Goal: Task Accomplishment & Management: Complete application form

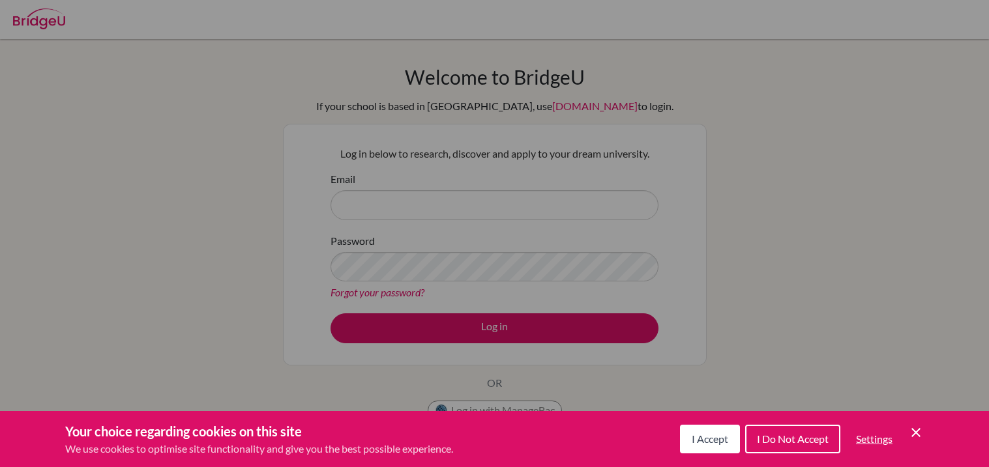
click at [922, 427] on icon "Cookie Control Close Icon" at bounding box center [916, 433] width 16 height 16
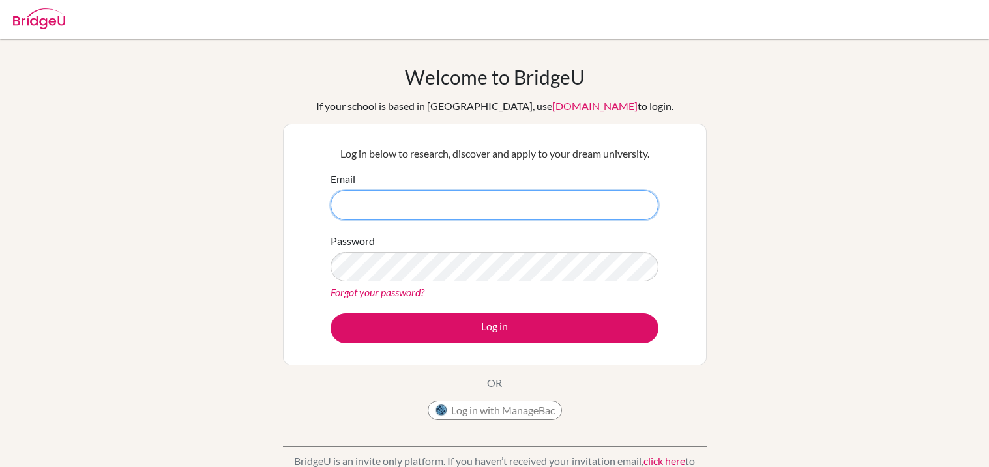
click at [481, 199] on input "Email" at bounding box center [494, 205] width 328 height 30
type input "[EMAIL_ADDRESS][DOMAIN_NAME]"
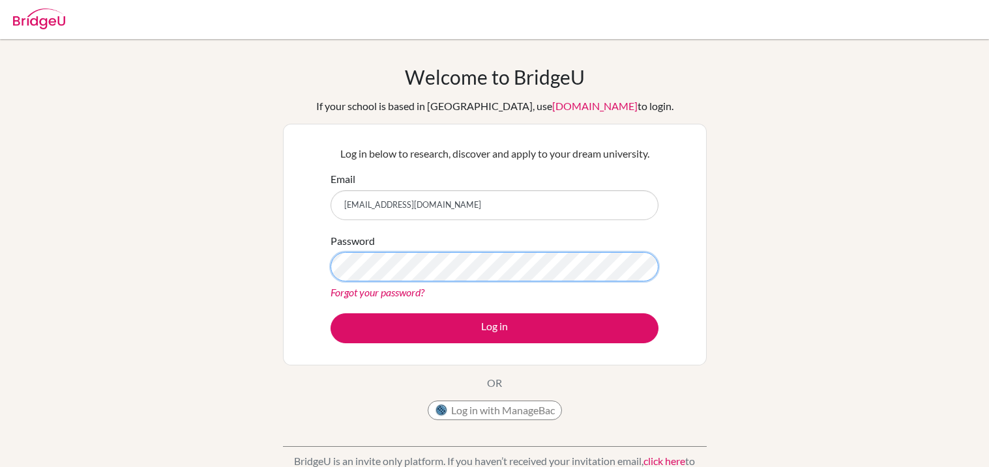
click at [330, 313] on button "Log in" at bounding box center [494, 328] width 328 height 30
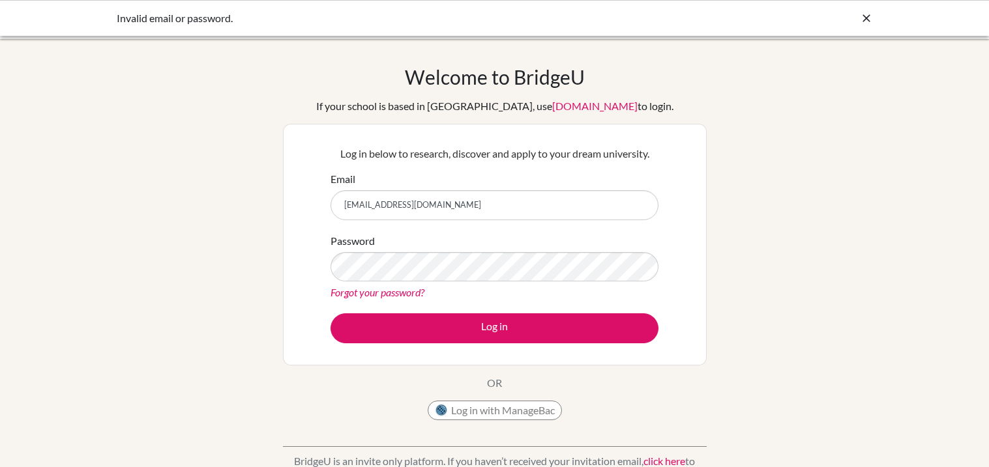
click at [330, 313] on button "Log in" at bounding box center [494, 328] width 328 height 30
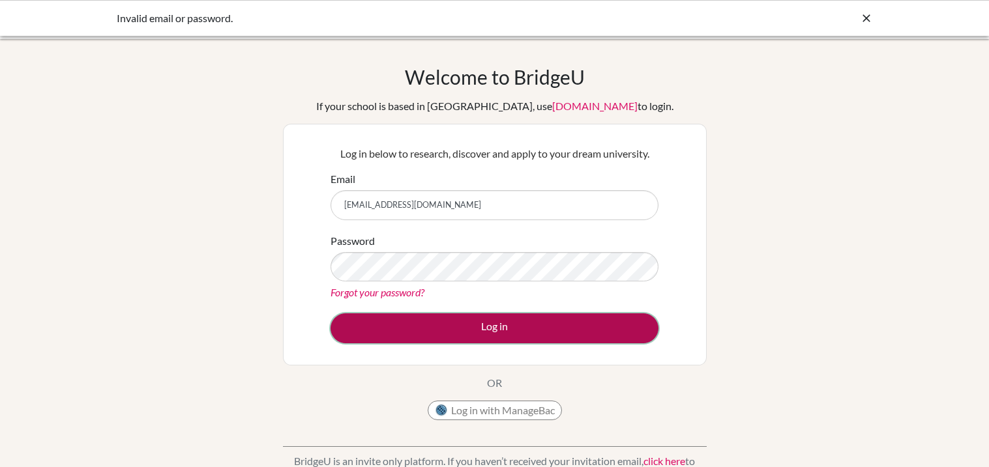
click at [494, 318] on button "Log in" at bounding box center [494, 328] width 328 height 30
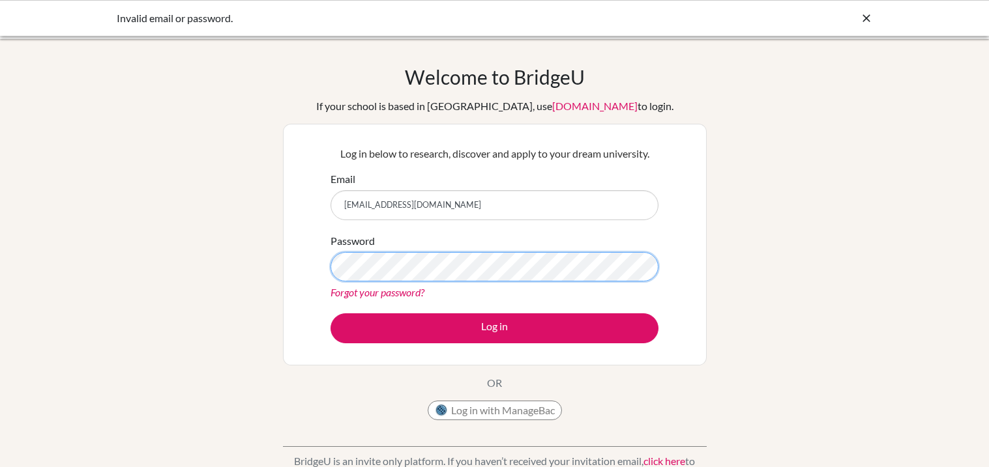
click at [330, 313] on button "Log in" at bounding box center [494, 328] width 328 height 30
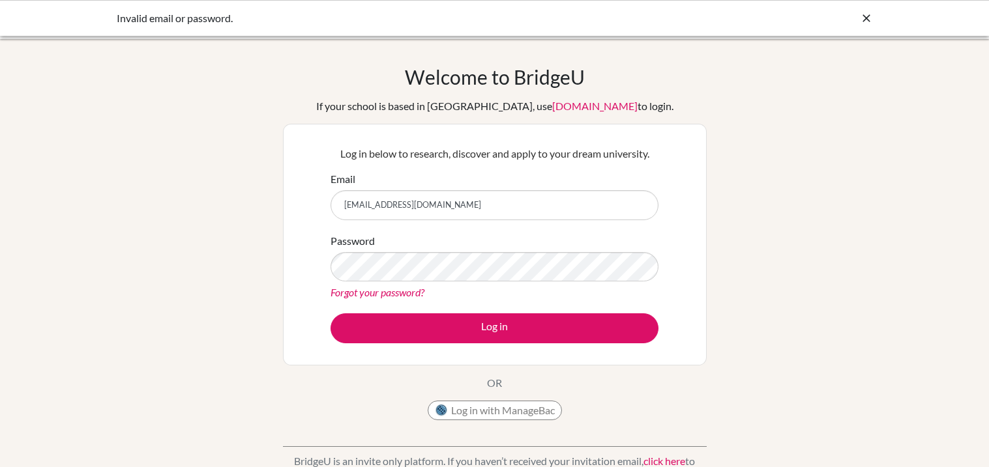
click at [411, 297] on link "Forgot your password?" at bounding box center [377, 292] width 94 height 12
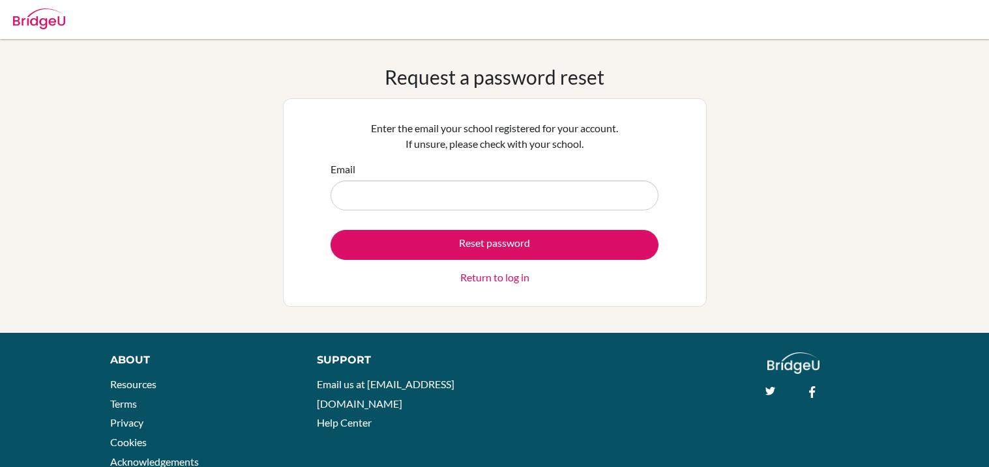
click at [481, 190] on input "Email" at bounding box center [494, 196] width 328 height 30
type input "[EMAIL_ADDRESS][DOMAIN_NAME]"
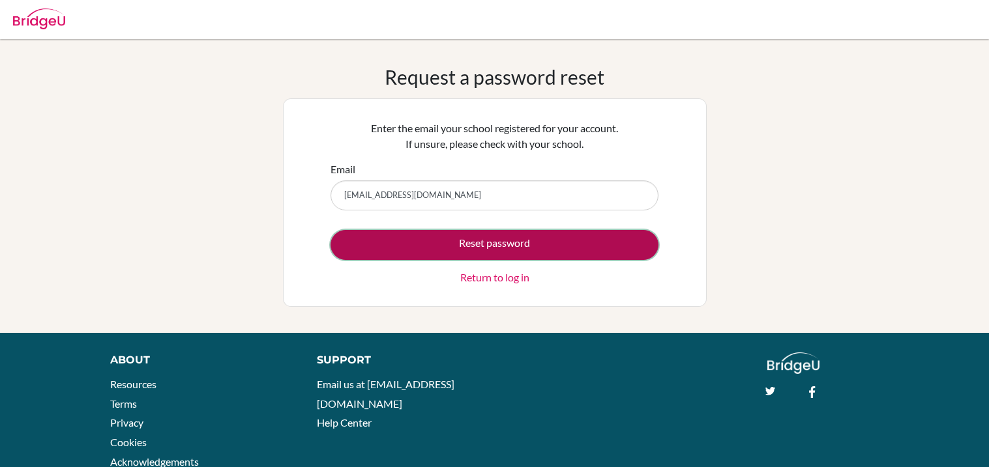
click at [472, 239] on button "Reset password" at bounding box center [494, 245] width 328 height 30
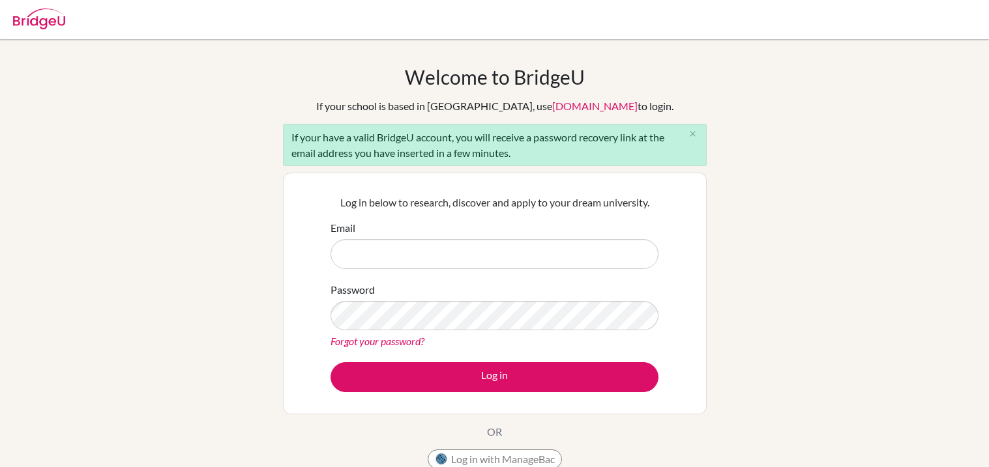
click at [468, 257] on input "Email" at bounding box center [494, 254] width 328 height 30
type input "[EMAIL_ADDRESS][DOMAIN_NAME]"
click at [330, 362] on button "Log in" at bounding box center [494, 377] width 328 height 30
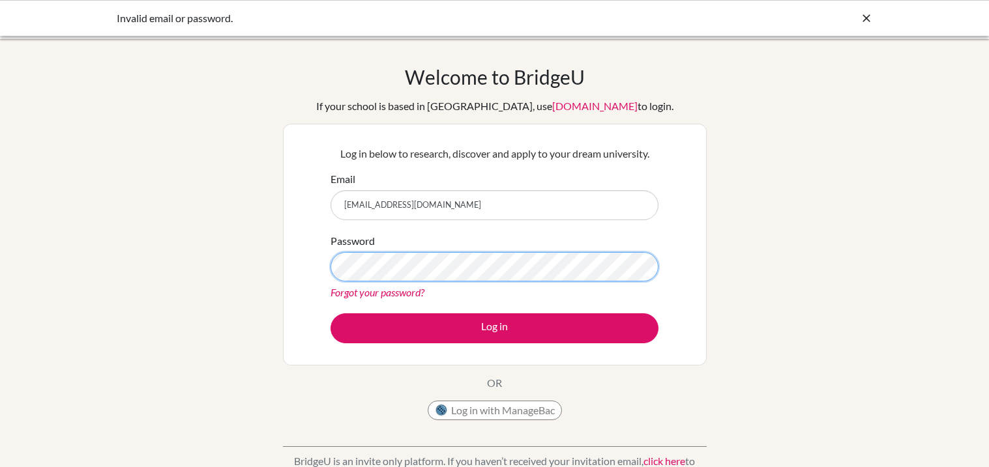
click at [330, 313] on button "Log in" at bounding box center [494, 328] width 328 height 30
click at [394, 212] on input "[EMAIL_ADDRESS][DOMAIN_NAME]" at bounding box center [494, 205] width 328 height 30
type input "dulcelopez@.com"
click at [390, 201] on input "dulcelopez@.com" at bounding box center [494, 205] width 328 height 30
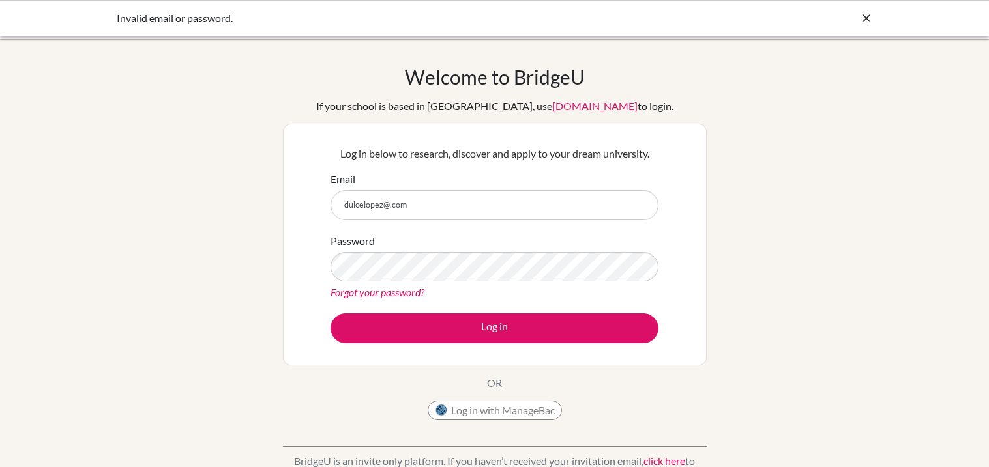
click at [390, 201] on input "dulcelopez@.com" at bounding box center [494, 205] width 328 height 30
type input "delexo24@gmail.com"
click at [390, 302] on form "Email delexo24@gmail.com Password Forgot your password? Log in" at bounding box center [494, 257] width 328 height 173
click at [401, 290] on link "Forgot your password?" at bounding box center [377, 292] width 94 height 12
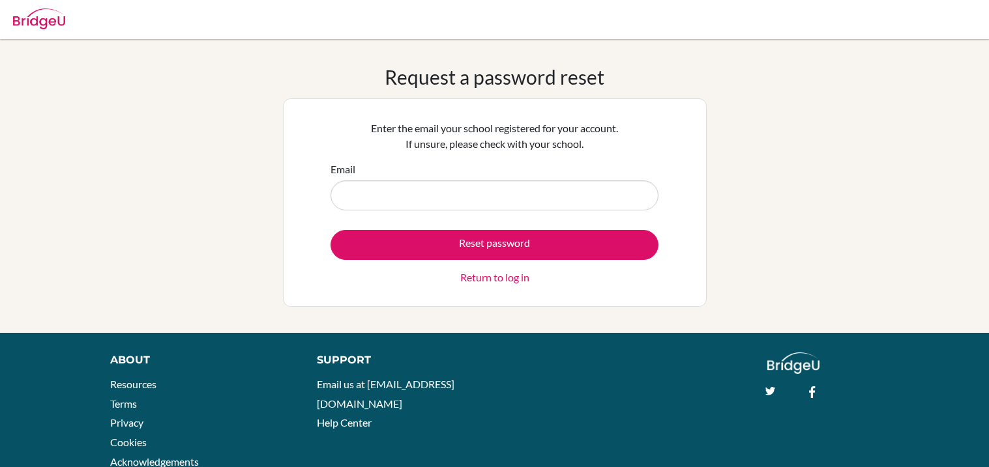
click at [506, 200] on input "Email" at bounding box center [494, 196] width 328 height 30
type input "delexo24@gmail.com"
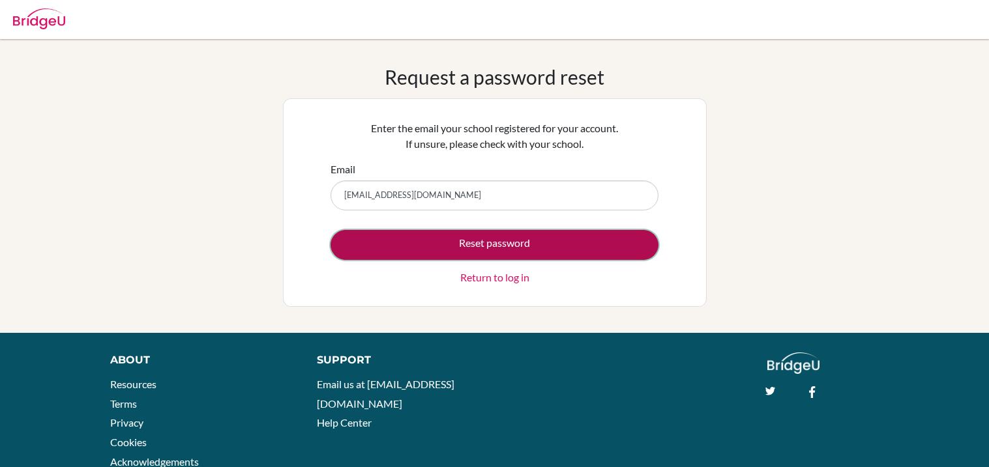
click at [469, 238] on button "Reset password" at bounding box center [494, 245] width 328 height 30
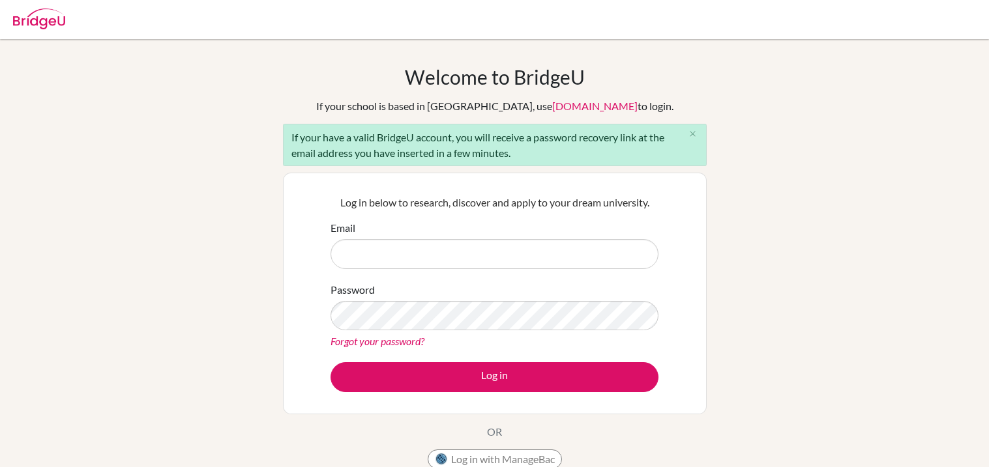
click at [470, 240] on input "Email" at bounding box center [494, 254] width 328 height 30
type input "[EMAIL_ADDRESS][DOMAIN_NAME]"
click at [330, 362] on button "Log in" at bounding box center [494, 377] width 328 height 30
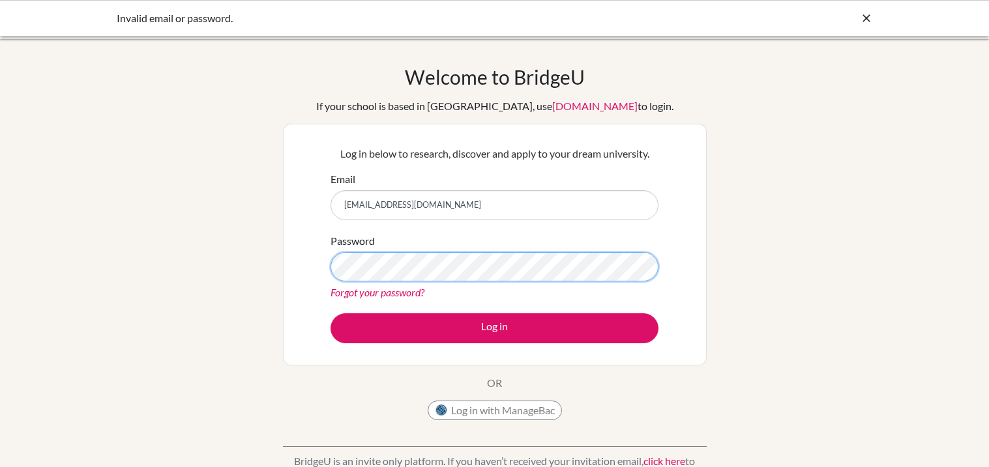
click at [330, 313] on button "Log in" at bounding box center [494, 328] width 328 height 30
type input "[EMAIL_ADDRESS][DOMAIN_NAME]"
click at [330, 313] on button "Log in" at bounding box center [494, 328] width 328 height 30
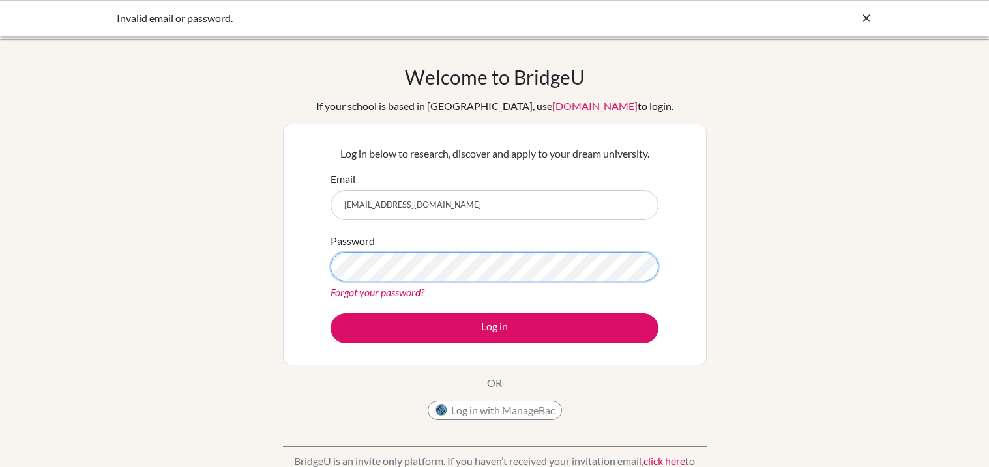
click at [330, 313] on button "Log in" at bounding box center [494, 328] width 328 height 30
click at [392, 297] on link "Forgot your password?" at bounding box center [377, 292] width 94 height 12
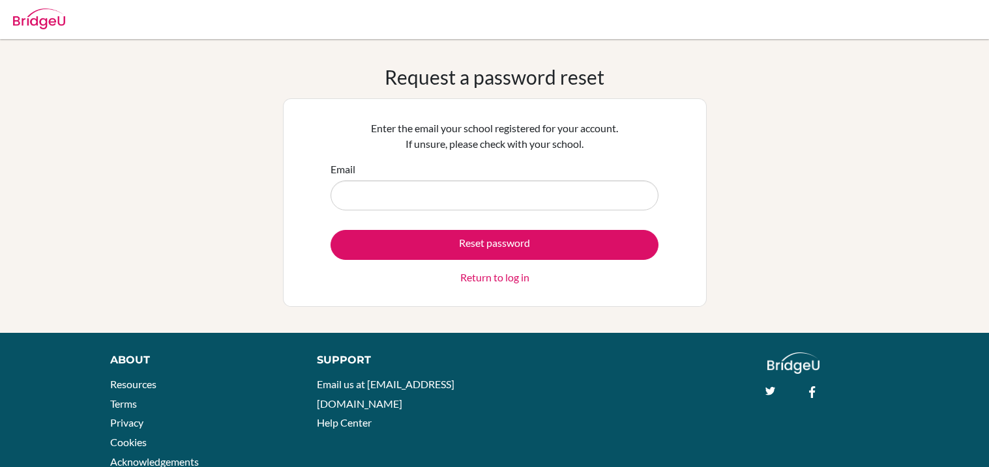
click at [422, 202] on input "Email" at bounding box center [494, 196] width 328 height 30
type input "[EMAIL_ADDRESS][DOMAIN_NAME]"
click at [481, 285] on link "Return to log in" at bounding box center [494, 278] width 69 height 16
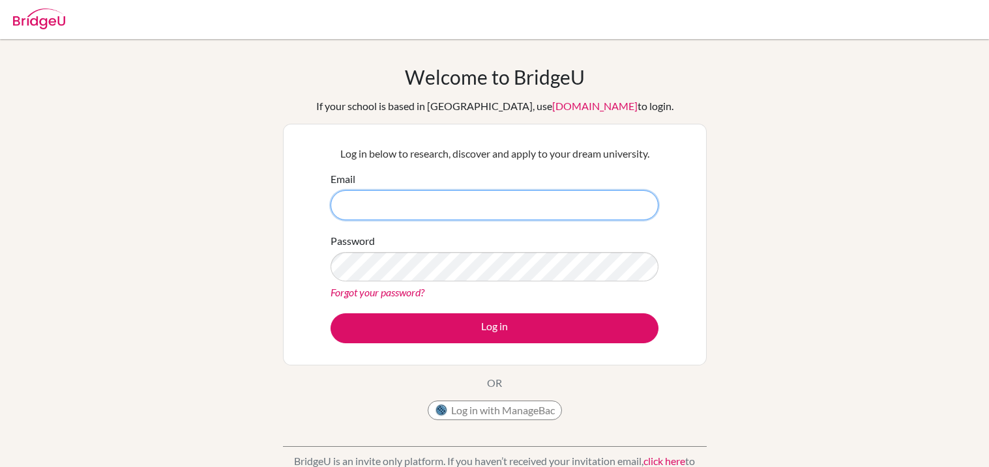
click at [478, 203] on input "Email" at bounding box center [494, 205] width 328 height 30
type input "[EMAIL_ADDRESS][DOMAIN_NAME]"
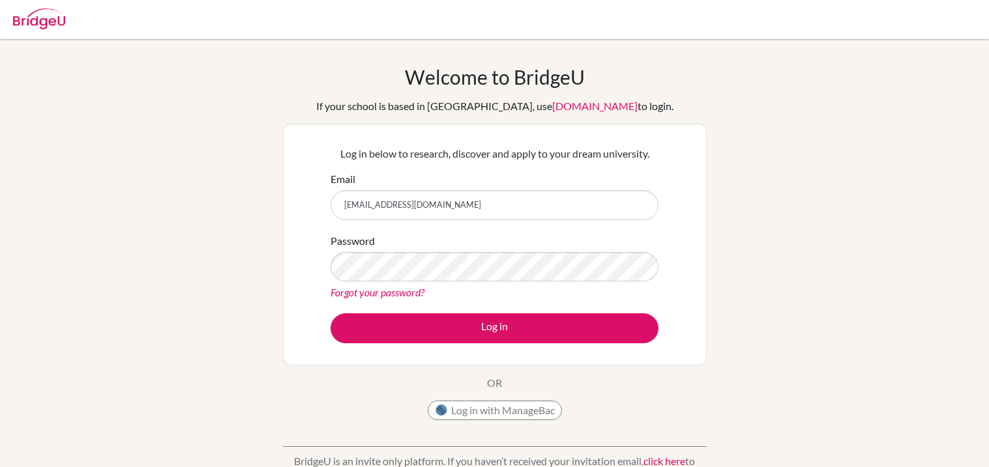
click at [472, 247] on div "Password Forgot your password?" at bounding box center [494, 267] width 328 height 68
click at [330, 313] on button "Log in" at bounding box center [494, 328] width 328 height 30
